Goal: Information Seeking & Learning: Learn about a topic

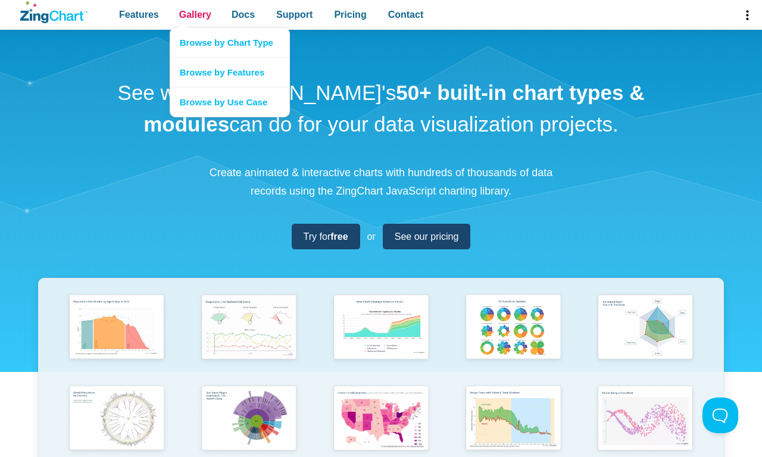
click at [195, 15] on span "Gallery" at bounding box center [195, 15] width 32 height 16
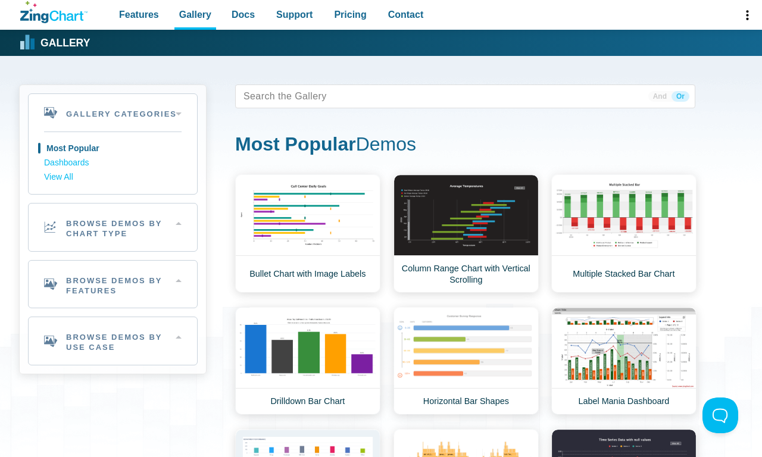
click at [112, 227] on h2 "Browse Demos By Chart Type" at bounding box center [113, 228] width 168 height 48
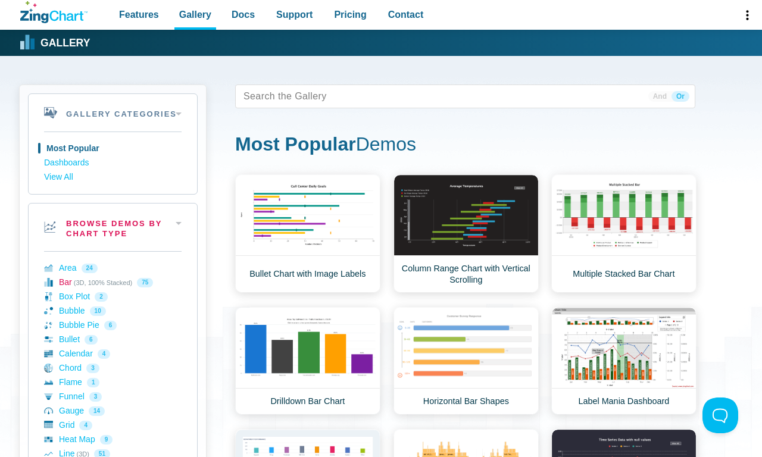
click at [112, 282] on link "Bar (3D, 100% Stacked) 75" at bounding box center [112, 283] width 137 height 14
